Goal: Check status: Check status

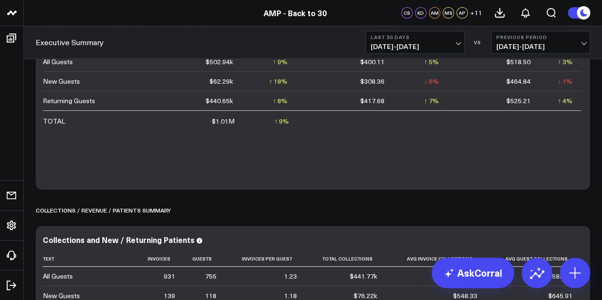
scroll to position [97, 0]
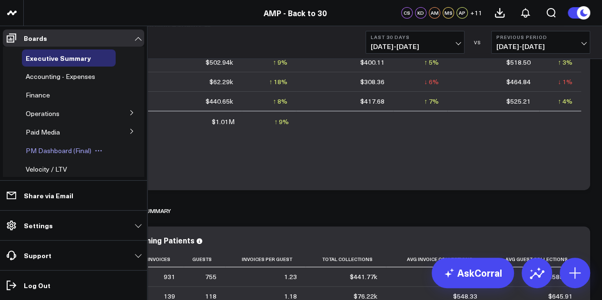
click at [62, 148] on span "PM Dashboard (Final)" at bounding box center [59, 150] width 66 height 9
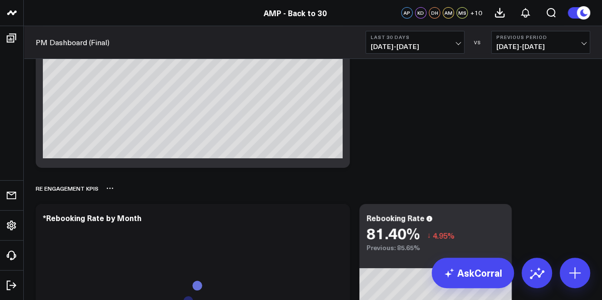
scroll to position [1719, 0]
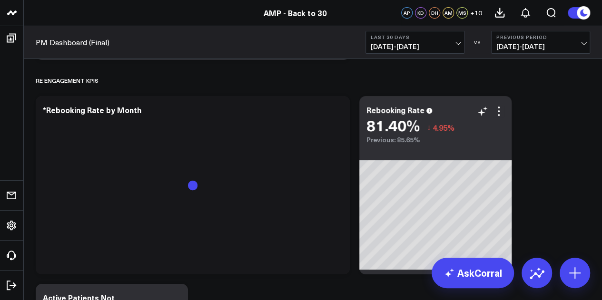
click at [496, 145] on div "Rebooking Rate 81.40% ↓ 4.95% Previous: 85.65%" at bounding box center [435, 185] width 152 height 178
click at [500, 108] on icon at bounding box center [498, 111] width 11 height 11
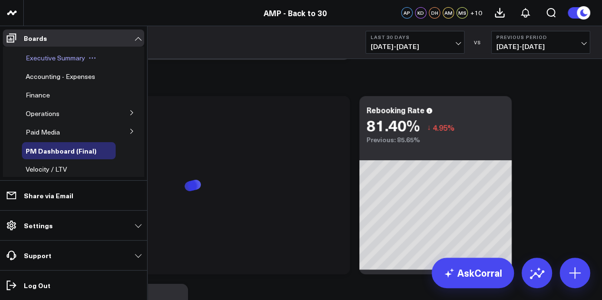
click at [61, 58] on span "Executive Summary" at bounding box center [55, 57] width 59 height 9
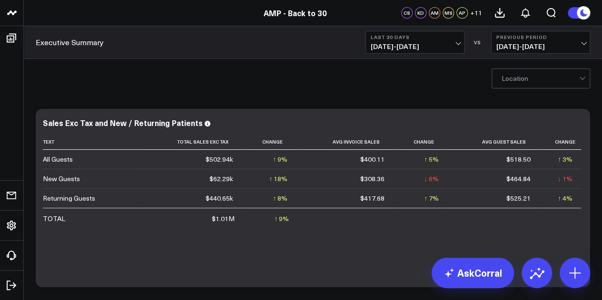
click at [546, 81] on div at bounding box center [540, 78] width 78 height 19
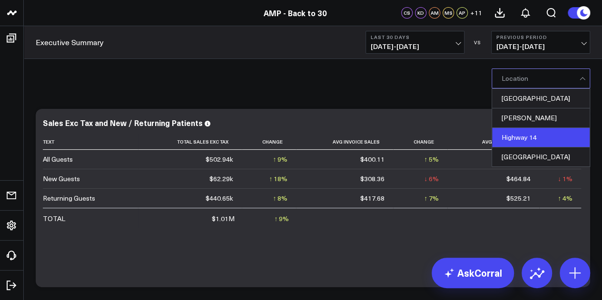
click at [525, 129] on div "Highway 14" at bounding box center [541, 138] width 98 height 20
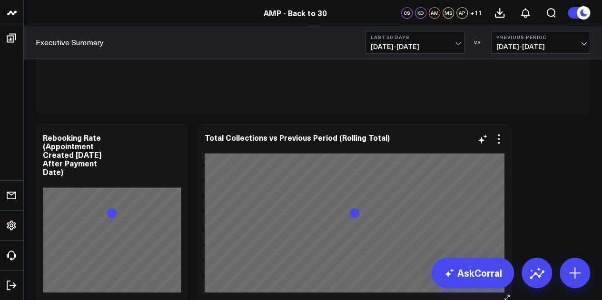
scroll to position [630, 0]
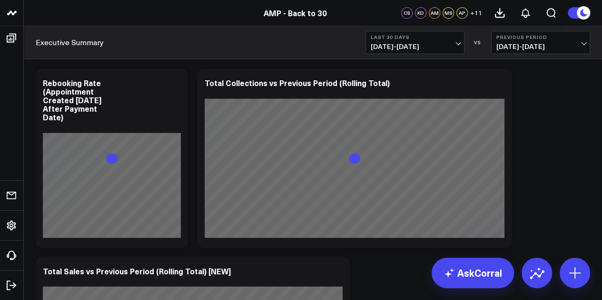
click at [432, 43] on span "[DATE] - [DATE]" at bounding box center [415, 47] width 88 height 8
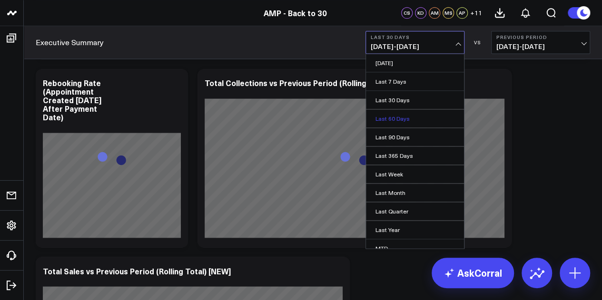
scroll to position [49, 0]
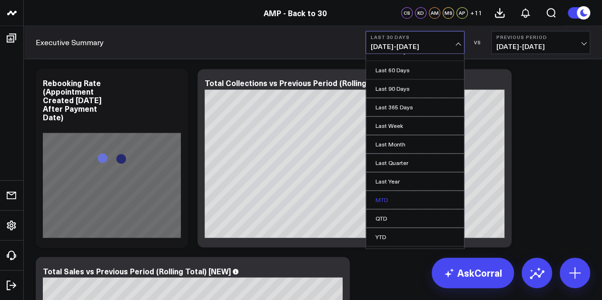
click at [392, 193] on link "MTD" at bounding box center [415, 200] width 98 height 18
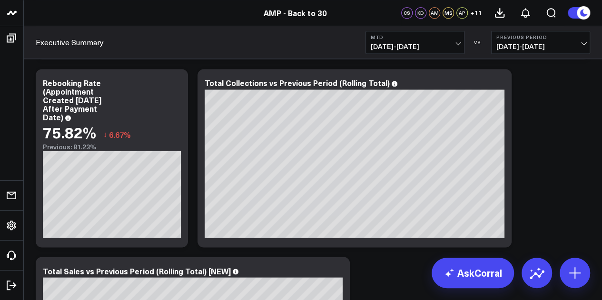
click at [458, 39] on b "MTD" at bounding box center [415, 37] width 88 height 6
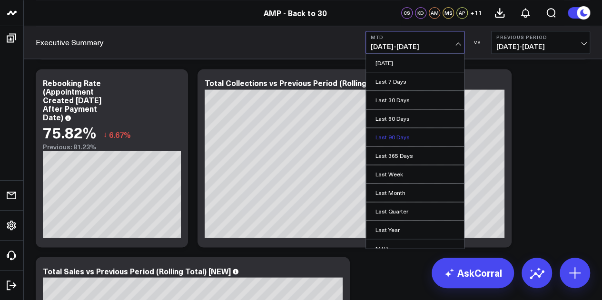
scroll to position [62, 0]
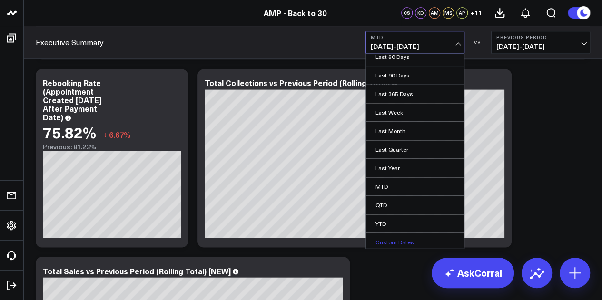
click at [400, 240] on link "Custom Dates" at bounding box center [415, 242] width 98 height 18
select select "7"
select select "2025"
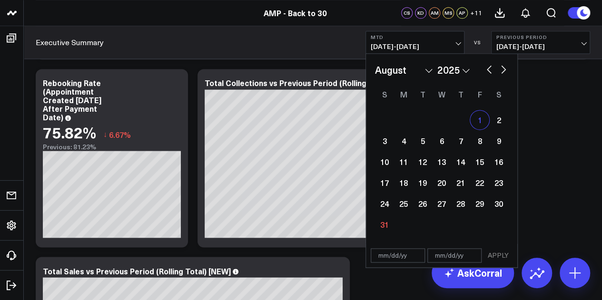
click at [479, 118] on div "1" at bounding box center [479, 119] width 19 height 19
type input "[DATE]"
select select "7"
select select "2025"
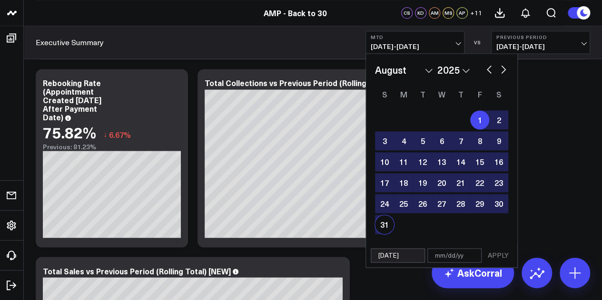
click at [382, 226] on div "31" at bounding box center [384, 224] width 19 height 19
type input "[DATE]"
select select "7"
select select "2025"
click at [501, 253] on button "APPLY" at bounding box center [498, 255] width 29 height 14
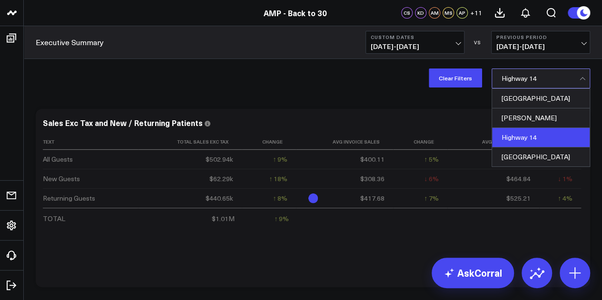
click at [522, 78] on div at bounding box center [540, 78] width 78 height 19
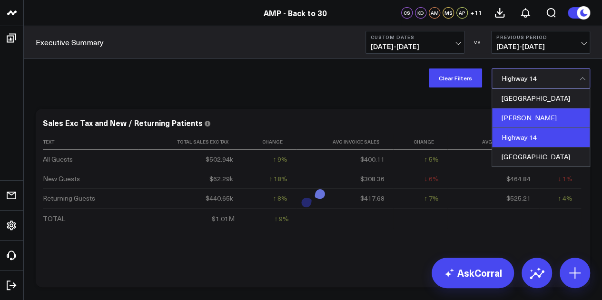
click at [525, 119] on div "[PERSON_NAME]" at bounding box center [541, 118] width 98 height 20
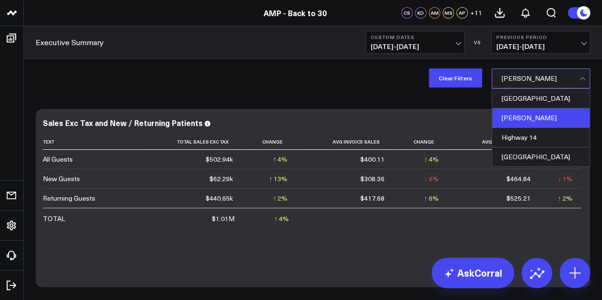
click at [521, 76] on div at bounding box center [540, 78] width 78 height 19
click at [544, 158] on div "[GEOGRAPHIC_DATA]" at bounding box center [541, 156] width 98 height 19
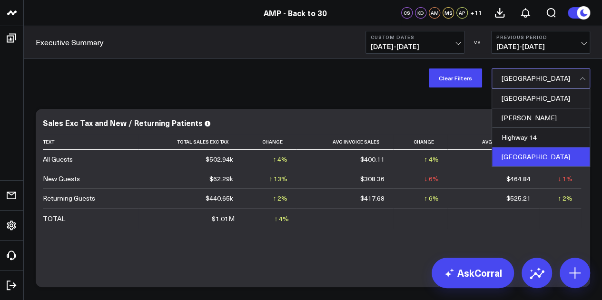
click at [521, 73] on div at bounding box center [540, 78] width 78 height 19
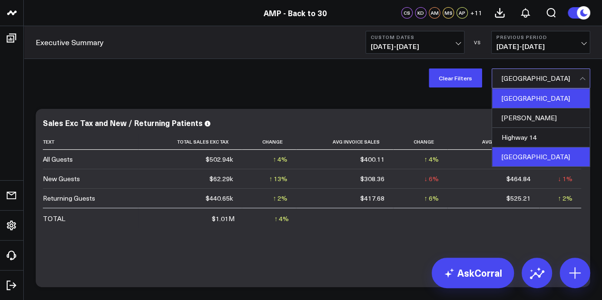
click at [527, 93] on div "[GEOGRAPHIC_DATA]" at bounding box center [541, 99] width 98 height 20
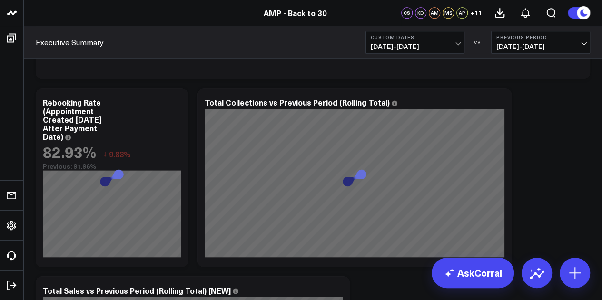
scroll to position [613, 0]
